Goal: Information Seeking & Learning: Learn about a topic

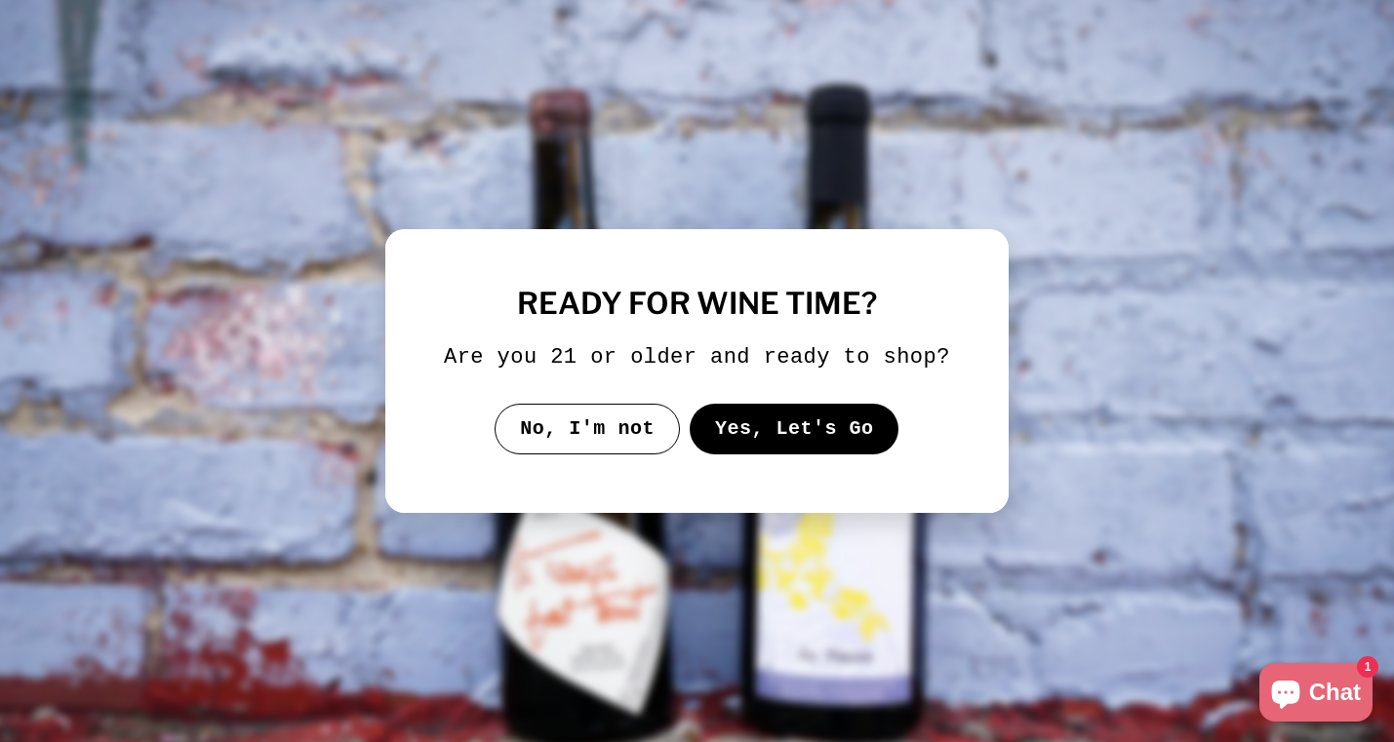
click at [754, 440] on button "Yes, Let's Go" at bounding box center [795, 429] width 210 height 51
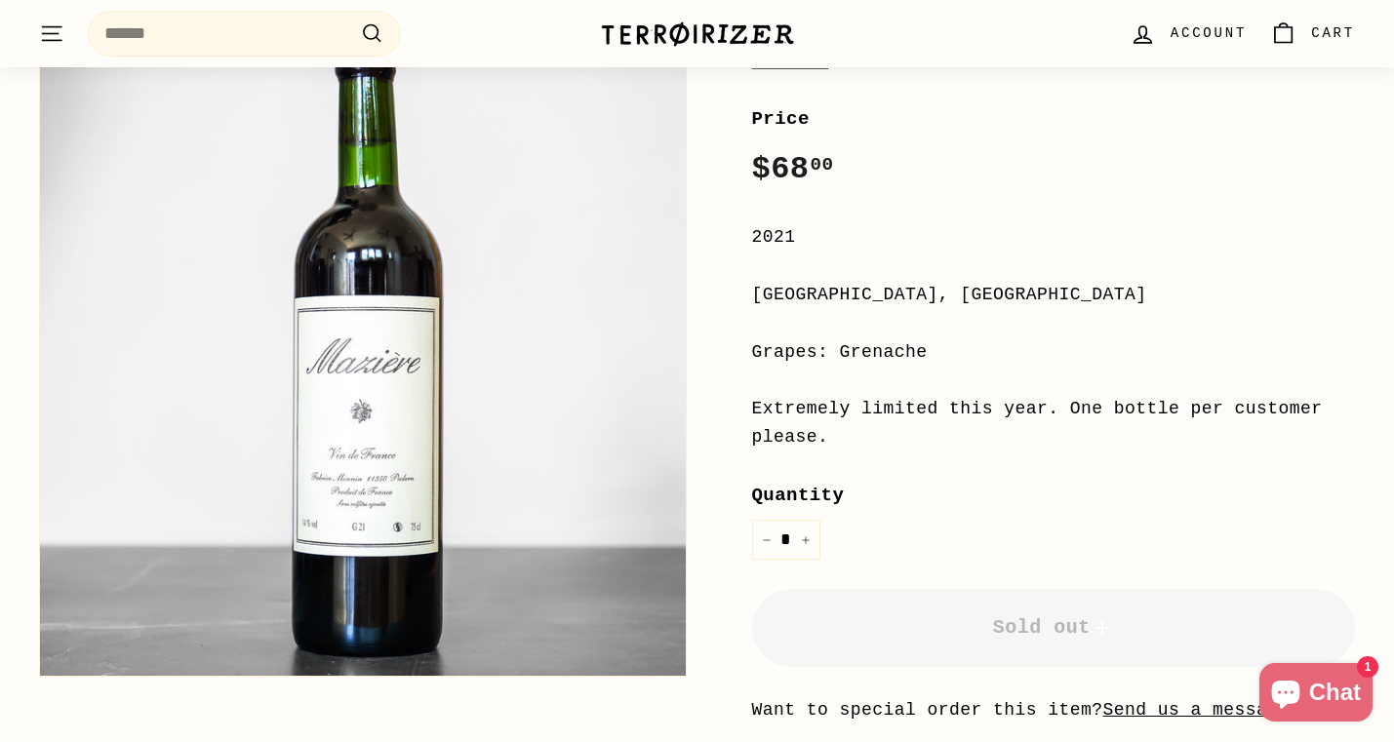
scroll to position [357, 0]
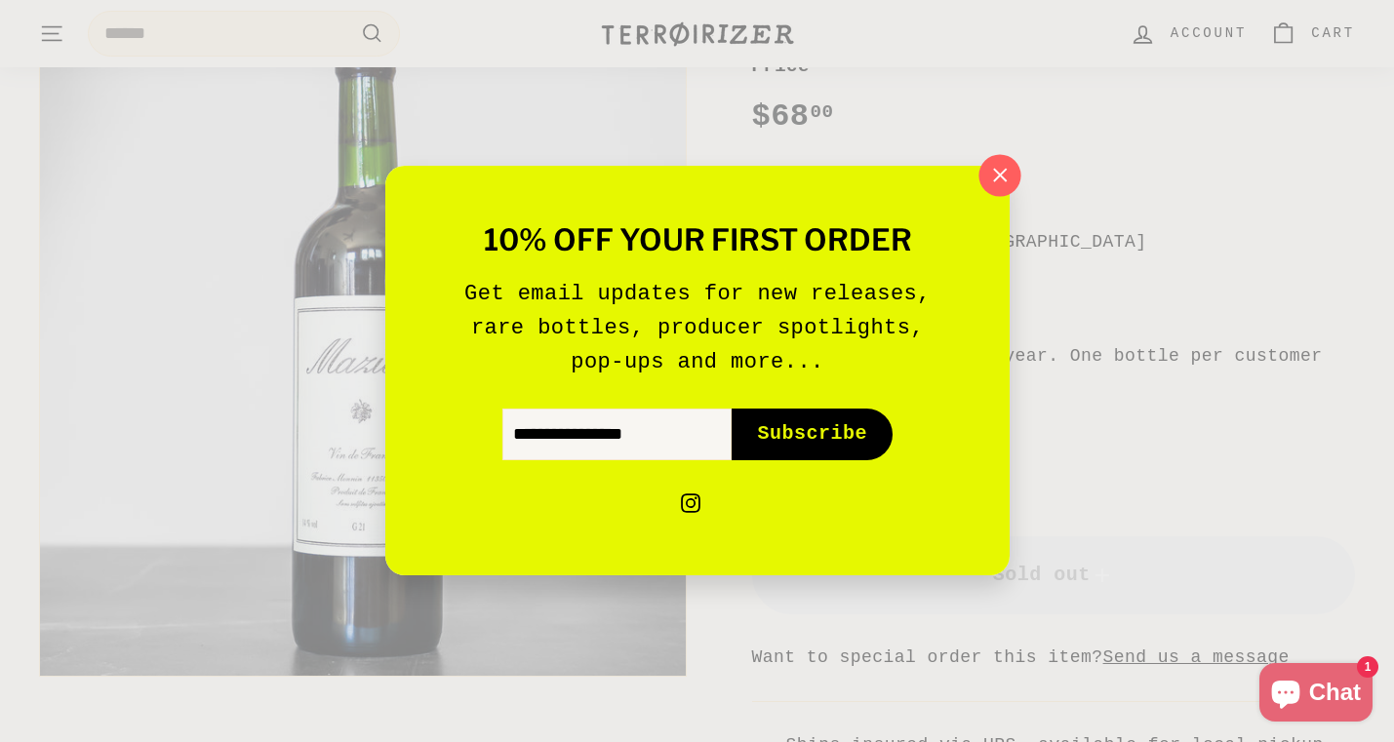
click at [1002, 179] on icon "button" at bounding box center [998, 175] width 29 height 29
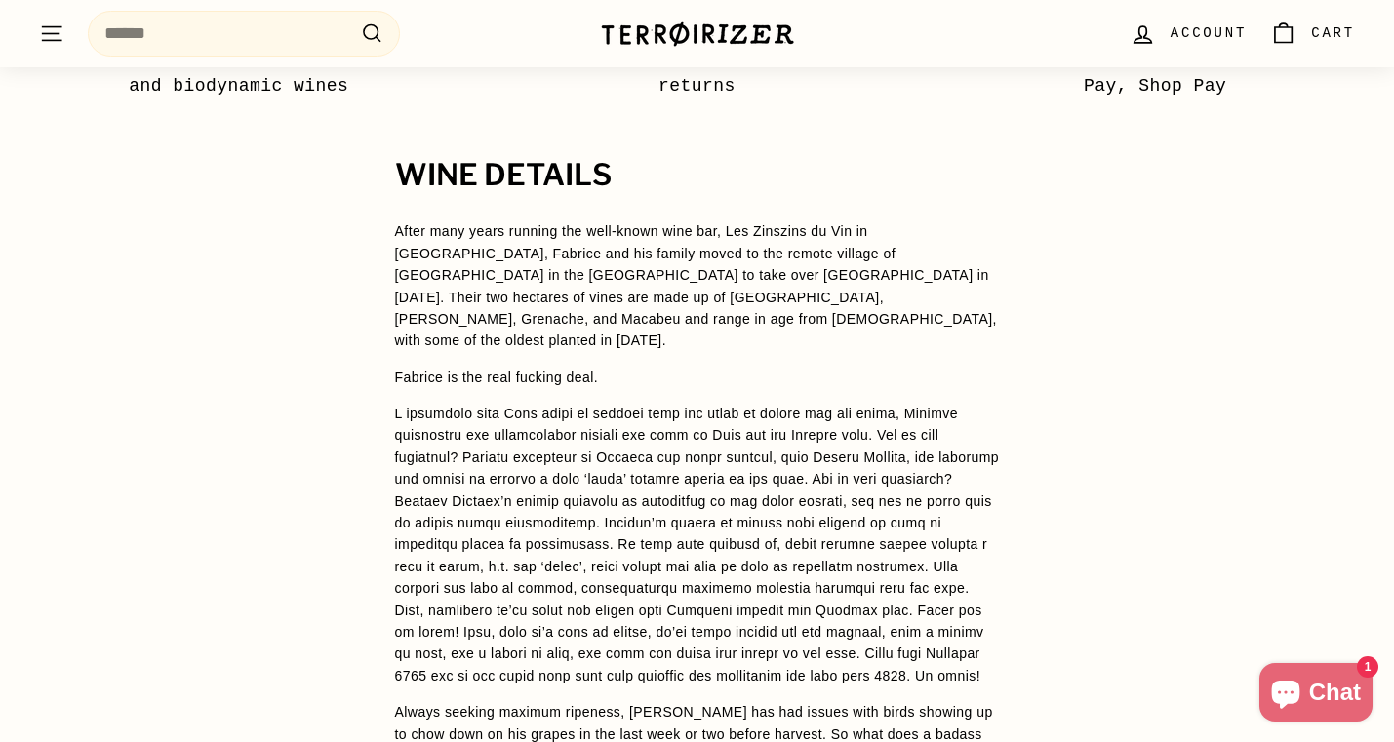
scroll to position [1451, 0]
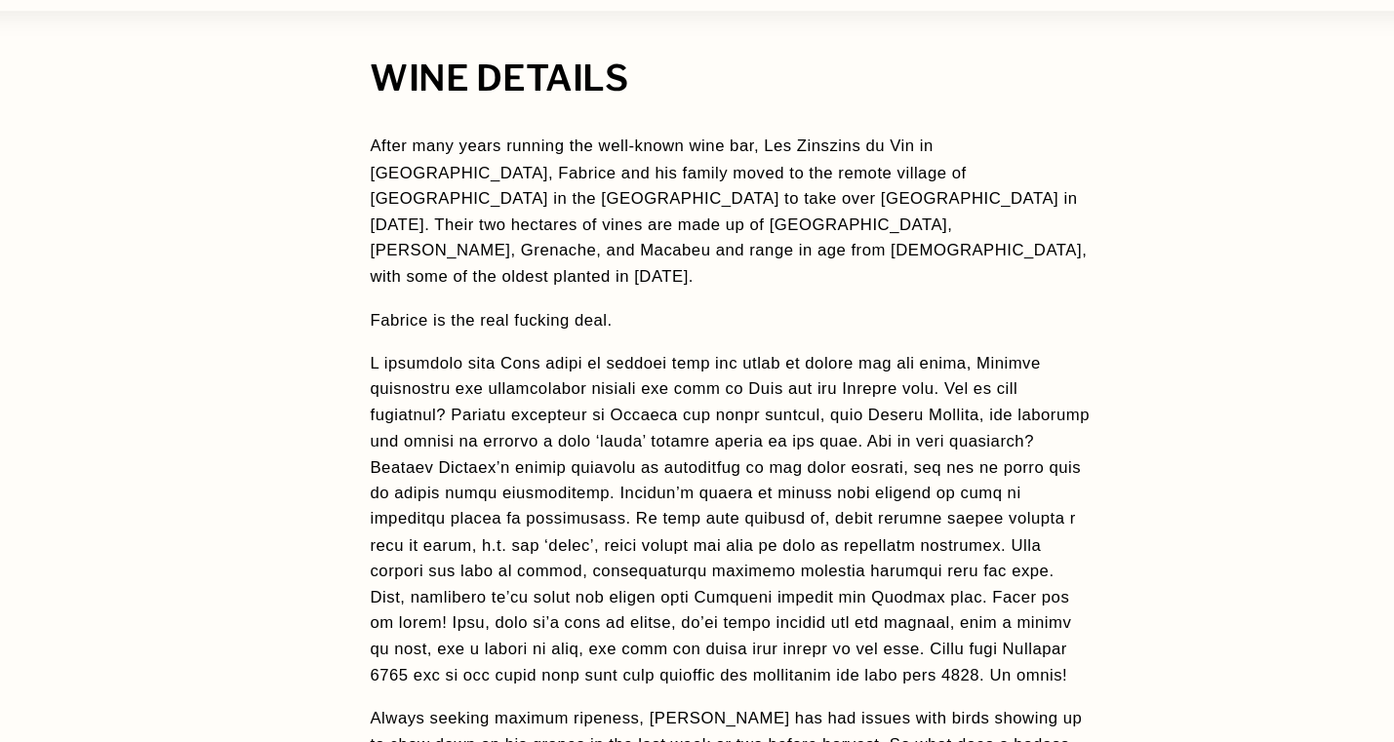
drag, startPoint x: 726, startPoint y: 179, endPoint x: 770, endPoint y: 179, distance: 44.9
click at [770, 179] on span "After many years running the well-known wine bar, Les Zinszins du Vin in [GEOGR…" at bounding box center [696, 235] width 602 height 125
click at [661, 215] on p "After many years running the well-known wine bar, Les Zinszins du Vin in [GEOGR…" at bounding box center [697, 235] width 605 height 131
click at [668, 201] on span "After many years running the well-known wine bar, Les Zinszins du Vin in [GEOGR…" at bounding box center [696, 235] width 602 height 125
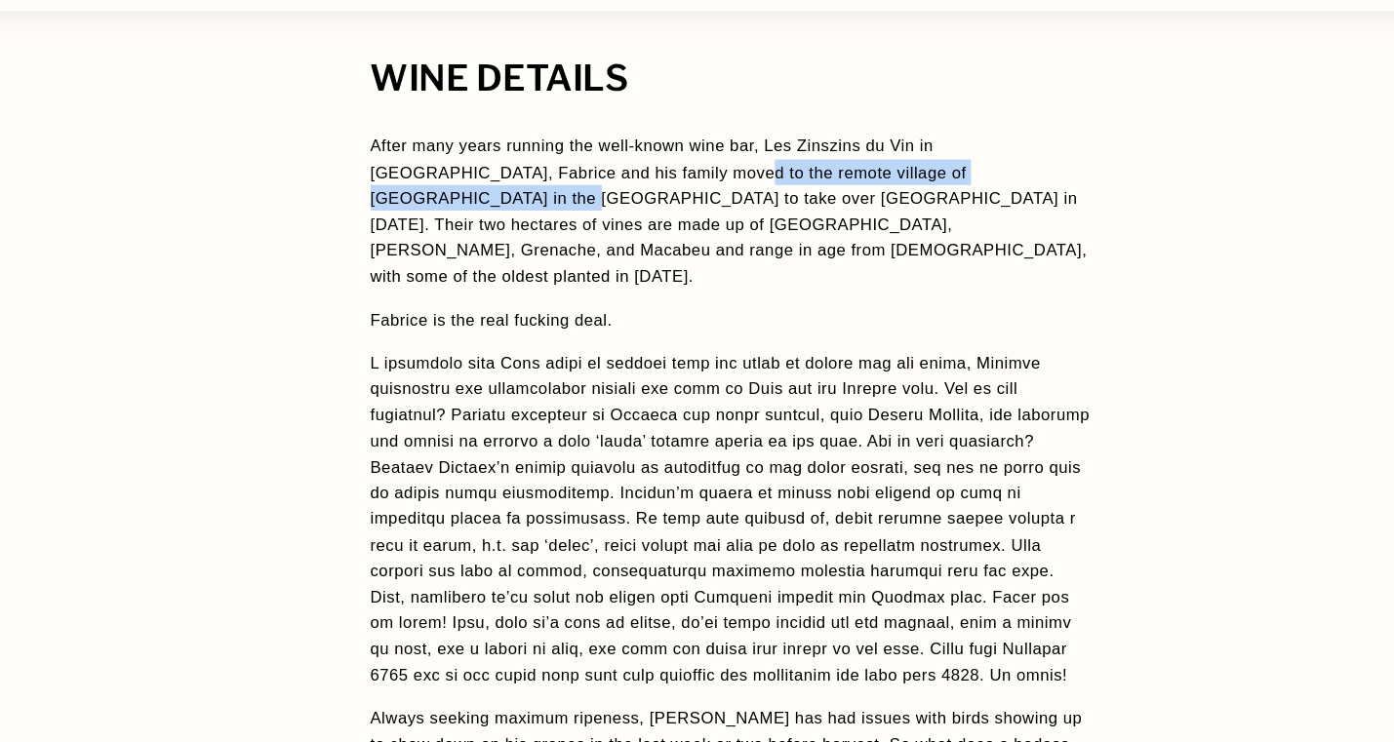
drag, startPoint x: 578, startPoint y: 204, endPoint x: 924, endPoint y: 197, distance: 345.3
click at [924, 197] on span "After many years running the well-known wine bar, Les Zinszins du Vin in [GEOGR…" at bounding box center [696, 235] width 602 height 125
copy span "remote village of Padern in the Languedoc-Roussillon"
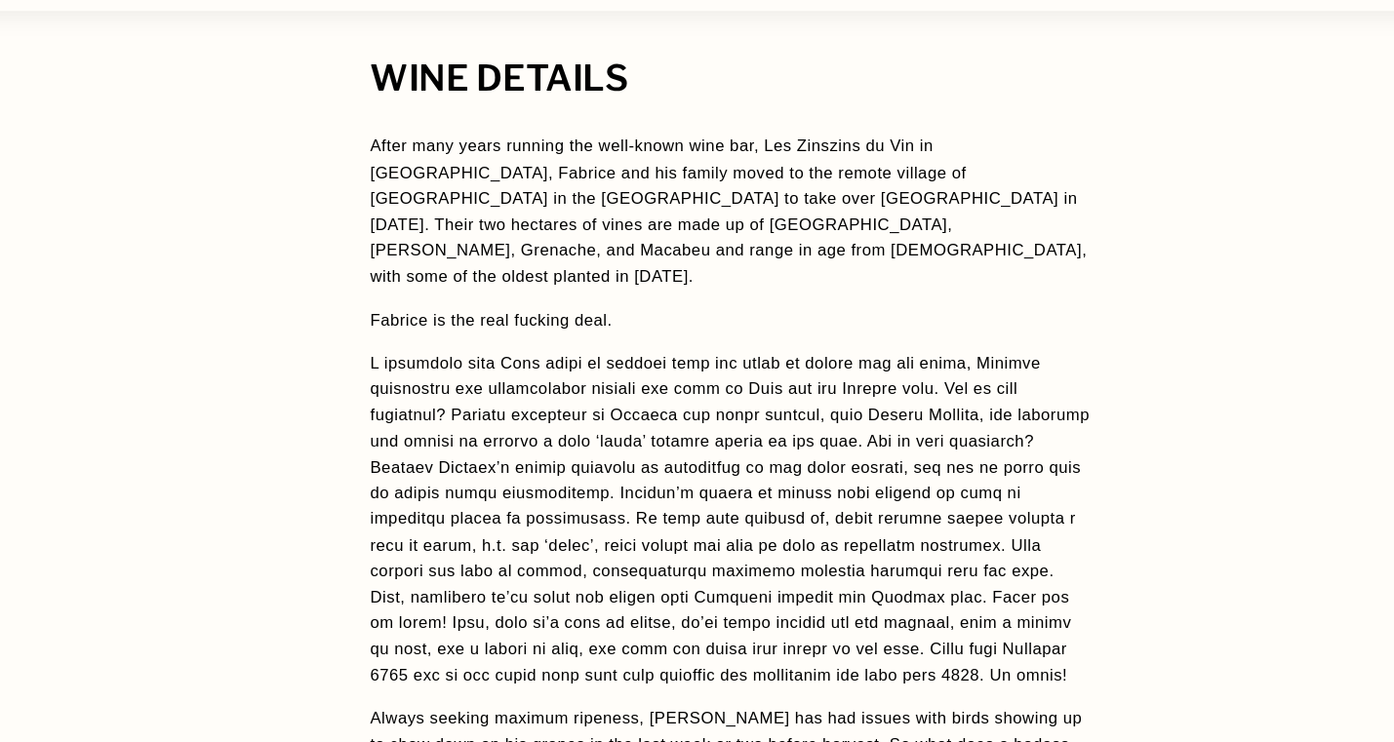
click at [654, 283] on span "After many years running the well-known wine bar, Les Zinszins du Vin in Besanç…" at bounding box center [697, 505] width 605 height 670
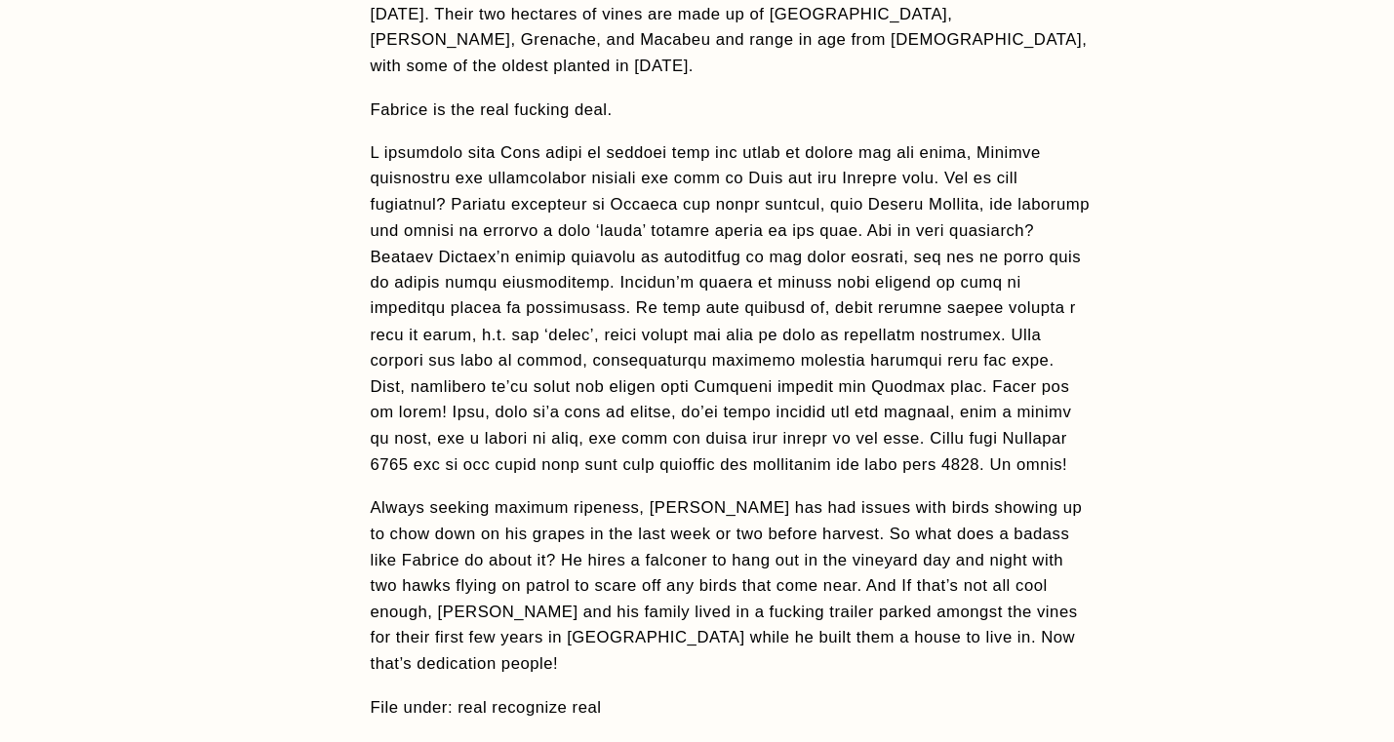
scroll to position [1585, 0]
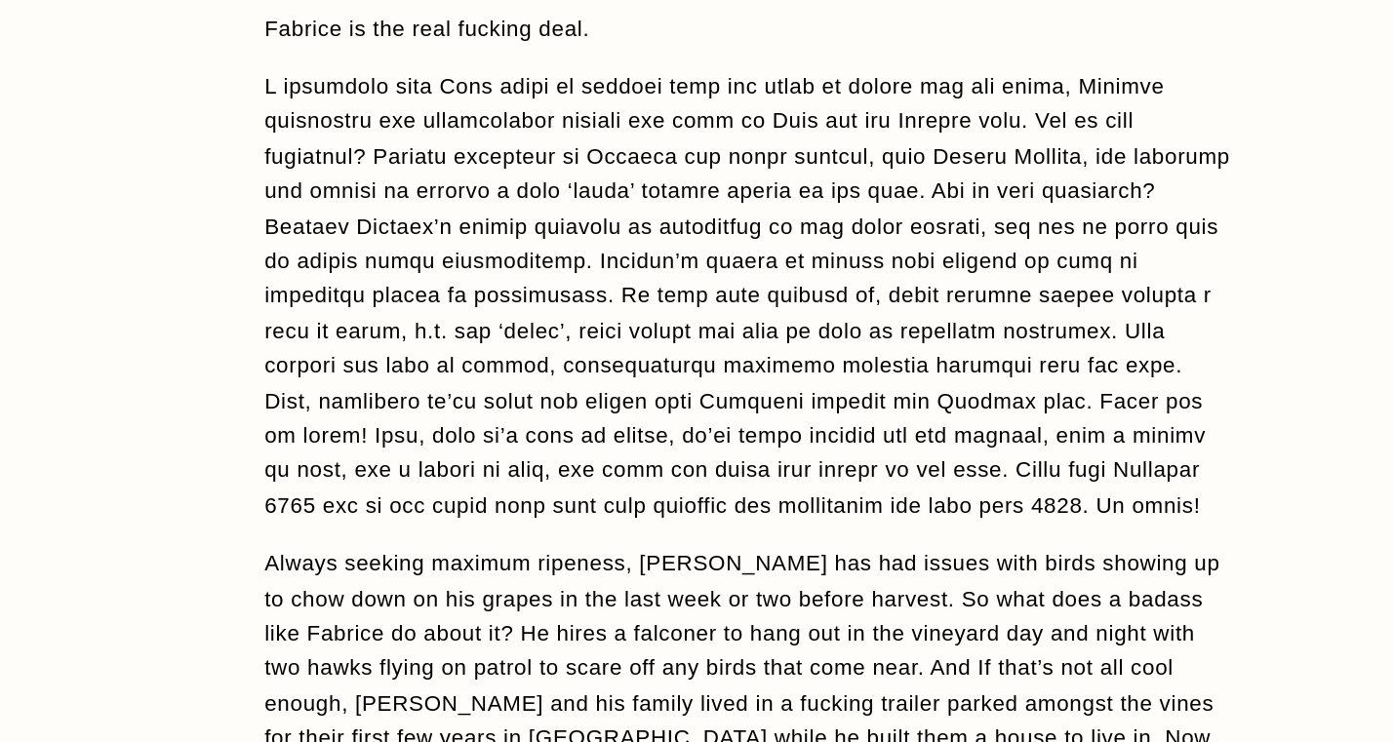
click at [690, 260] on p at bounding box center [697, 360] width 605 height 284
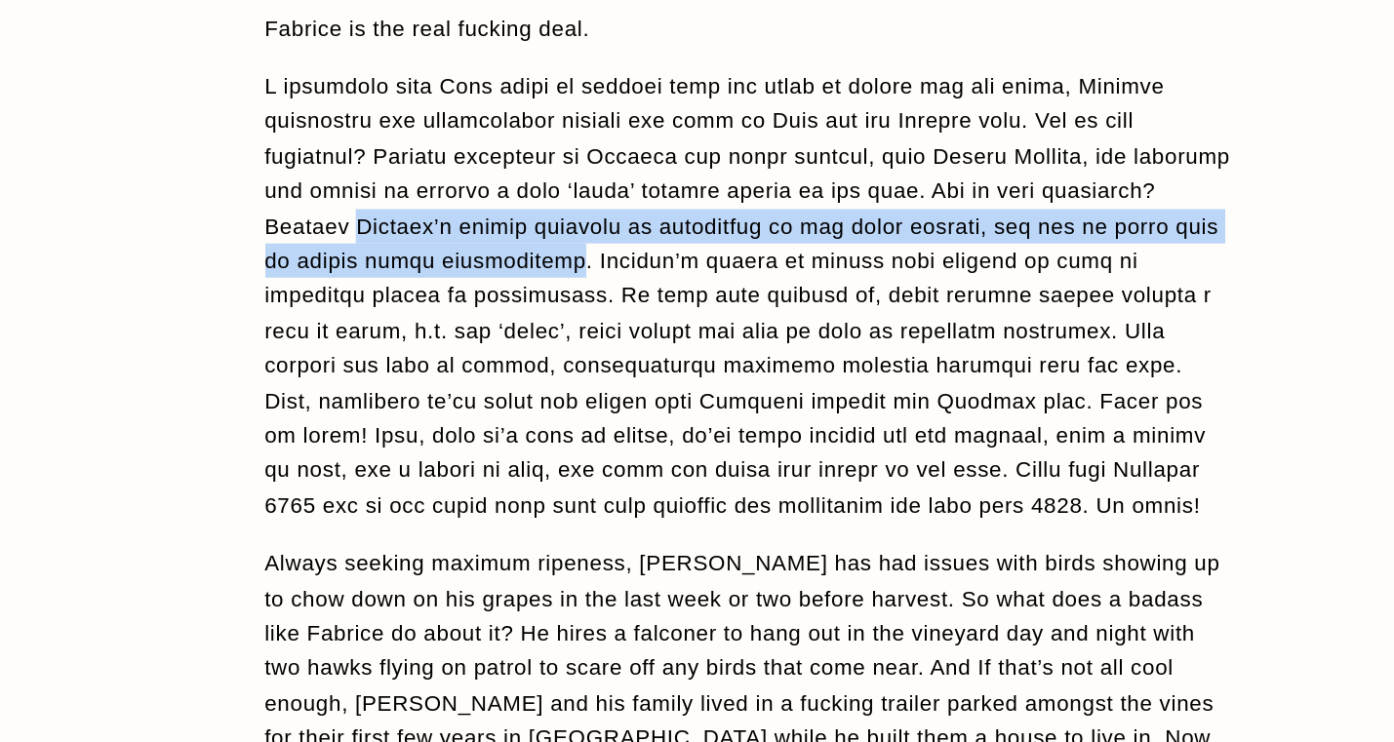
drag, startPoint x: 529, startPoint y: 296, endPoint x: 640, endPoint y: 314, distance: 112.6
click at [640, 314] on span at bounding box center [697, 360] width 605 height 278
copy span "Fabrice’s entire approach to winemaking is all about elevage, the art of aging …"
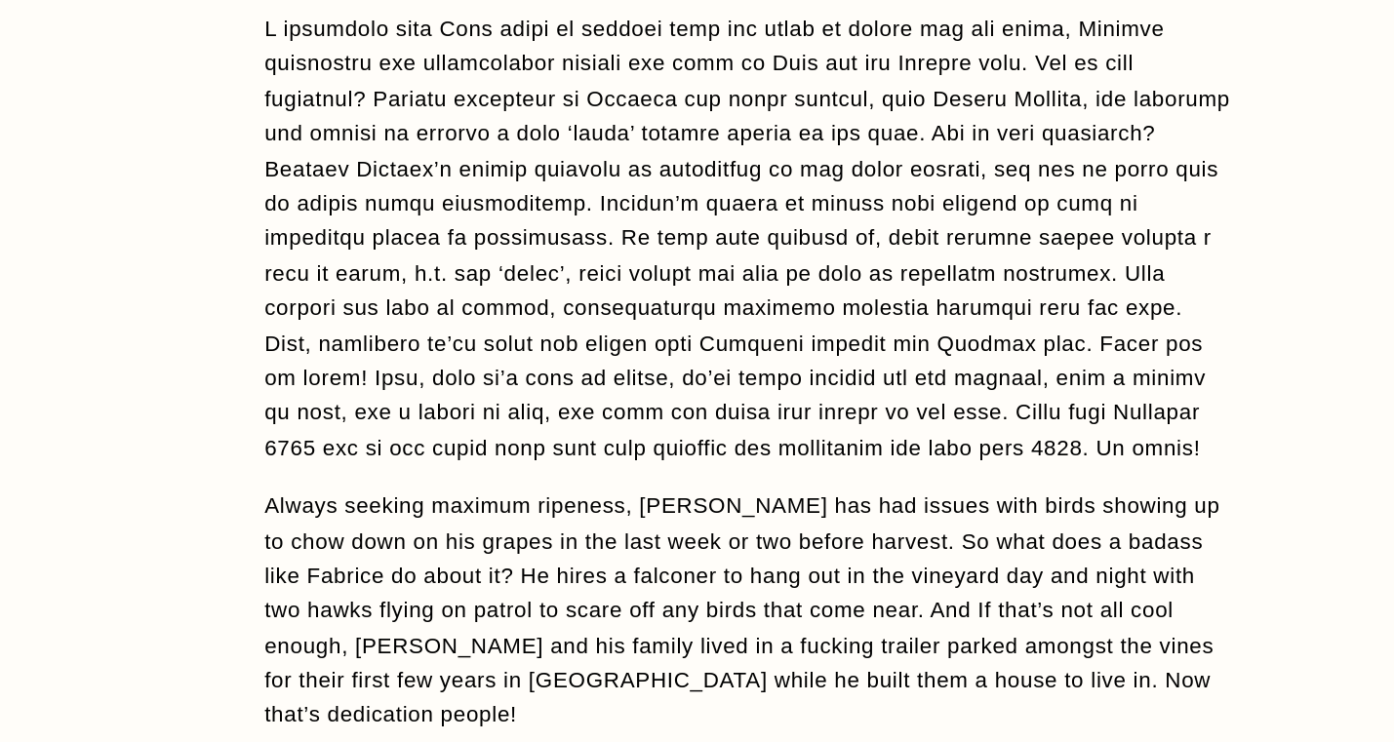
click at [640, 350] on p at bounding box center [697, 360] width 605 height 284
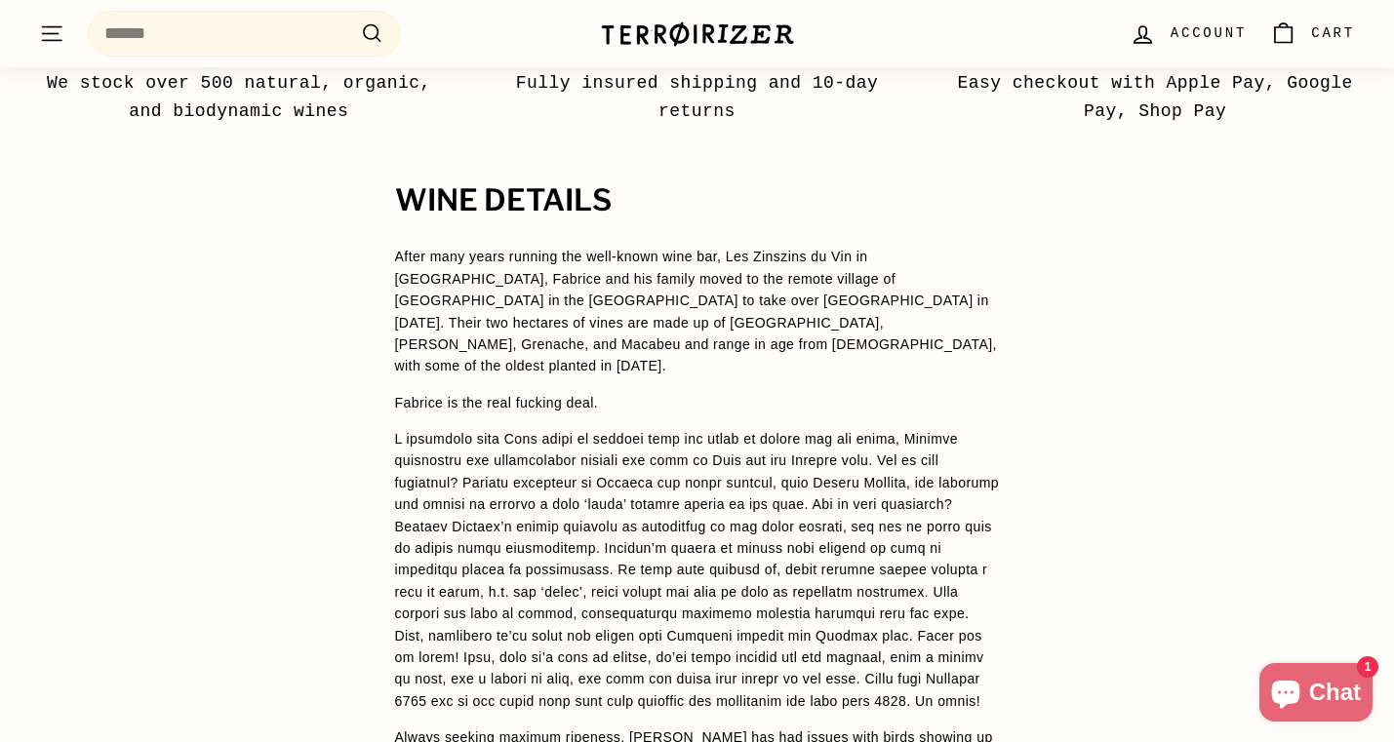
scroll to position [1363, 0]
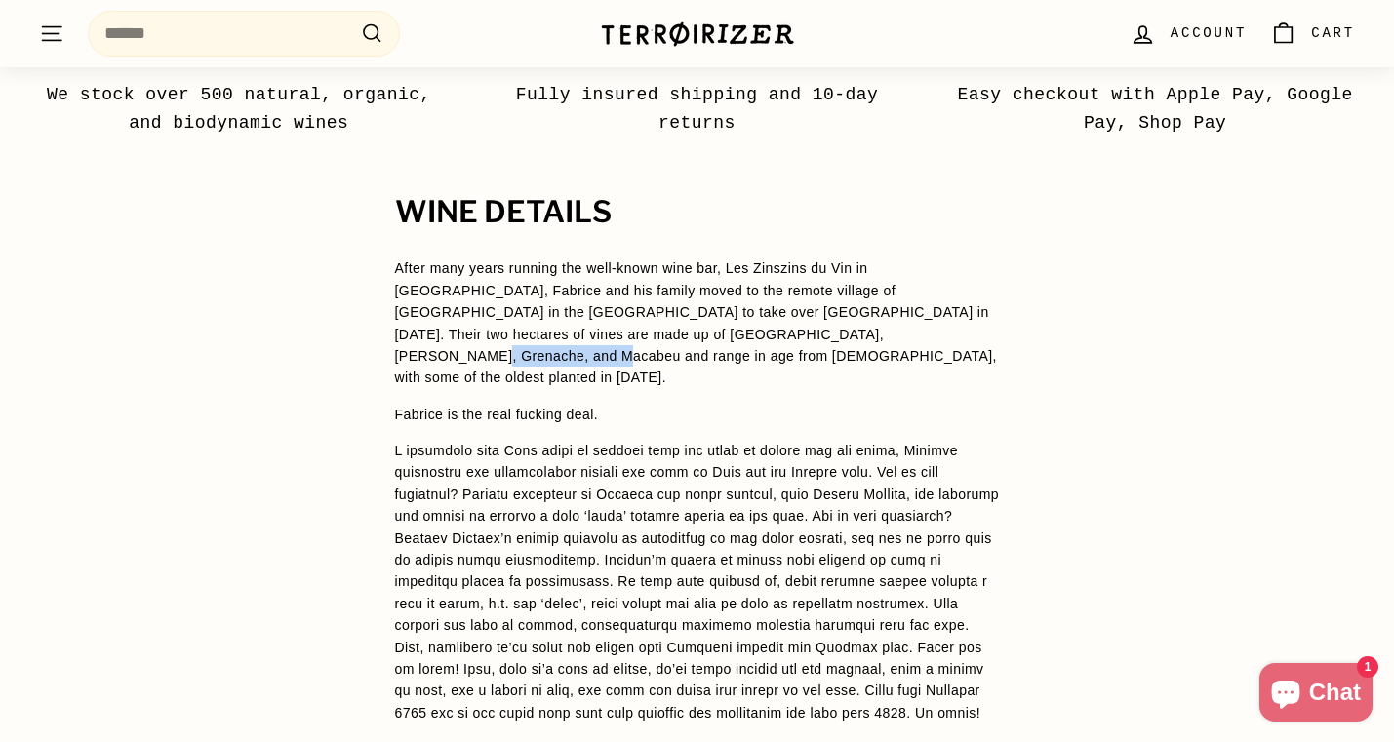
drag, startPoint x: 631, startPoint y: 335, endPoint x: 750, endPoint y: 334, distance: 119.0
click at [750, 334] on span "After many years running the well-known wine bar, Les Zinszins du Vin in [GEOGR…" at bounding box center [696, 322] width 602 height 125
copy span "60-100+ years old"
click at [610, 363] on p "After many years running the well-known wine bar, Les Zinszins du Vin in [GEOGR…" at bounding box center [697, 322] width 605 height 131
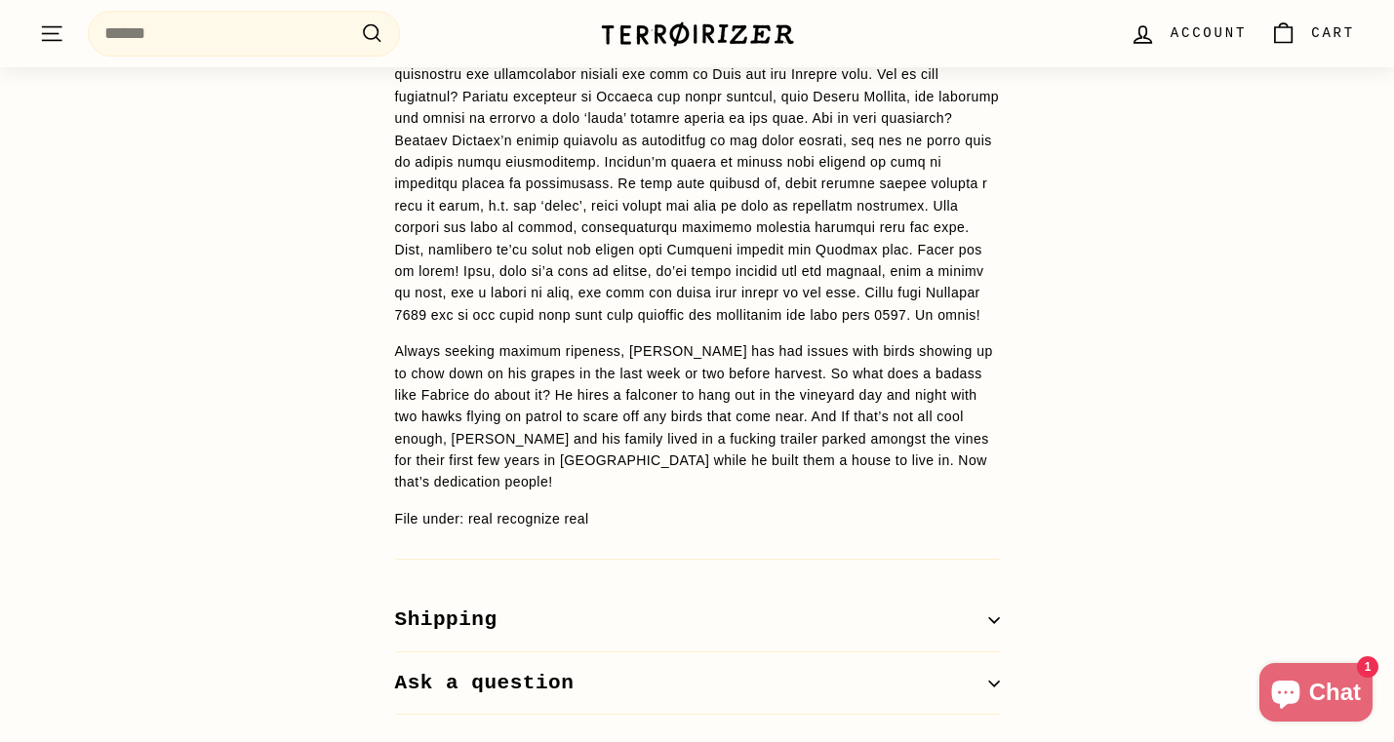
scroll to position [1759, 0]
